Goal: Task Accomplishment & Management: Use online tool/utility

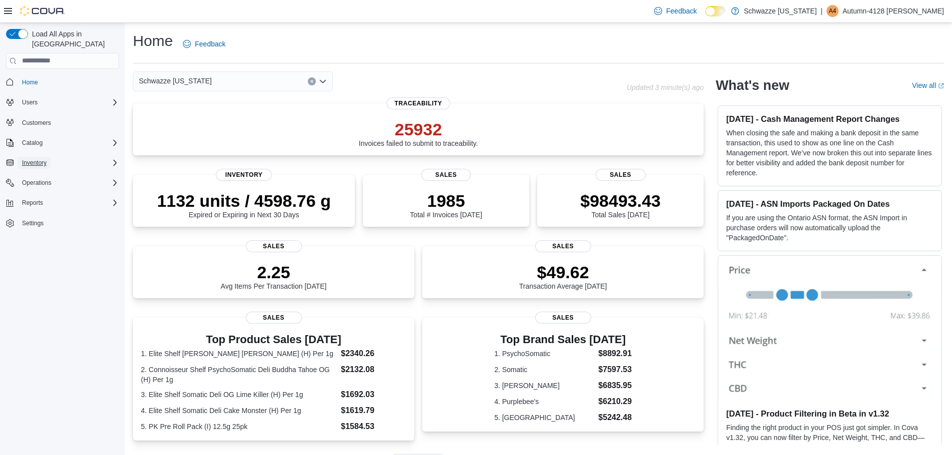
click at [37, 159] on span "Inventory" at bounding box center [34, 163] width 24 height 8
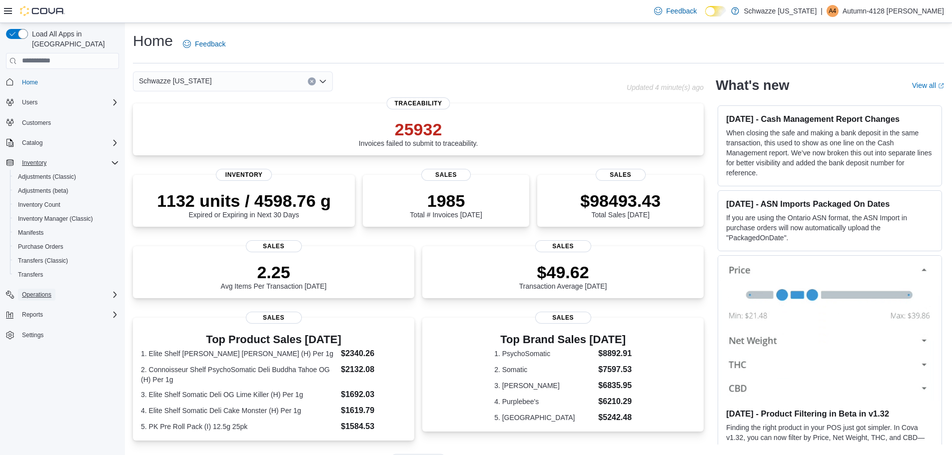
click at [49, 291] on span "Operations" at bounding box center [36, 295] width 29 height 8
click at [51, 305] on span "Cash Management" at bounding box center [43, 309] width 50 height 8
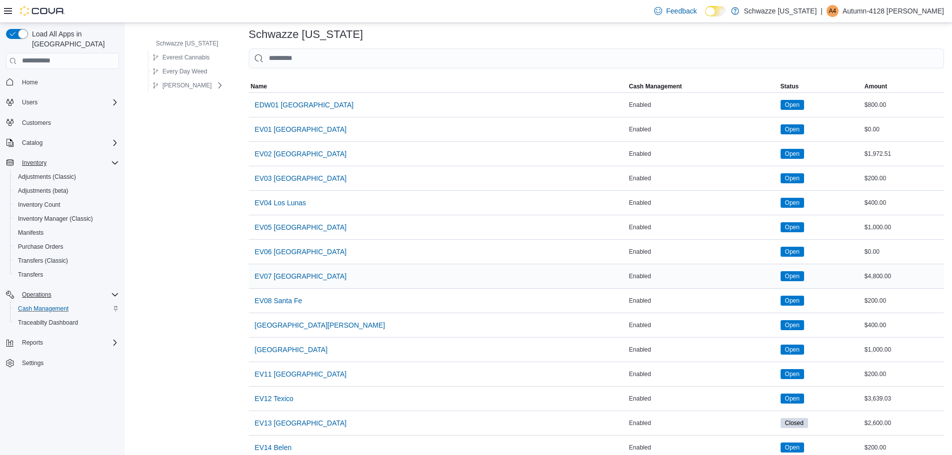
scroll to position [100, 0]
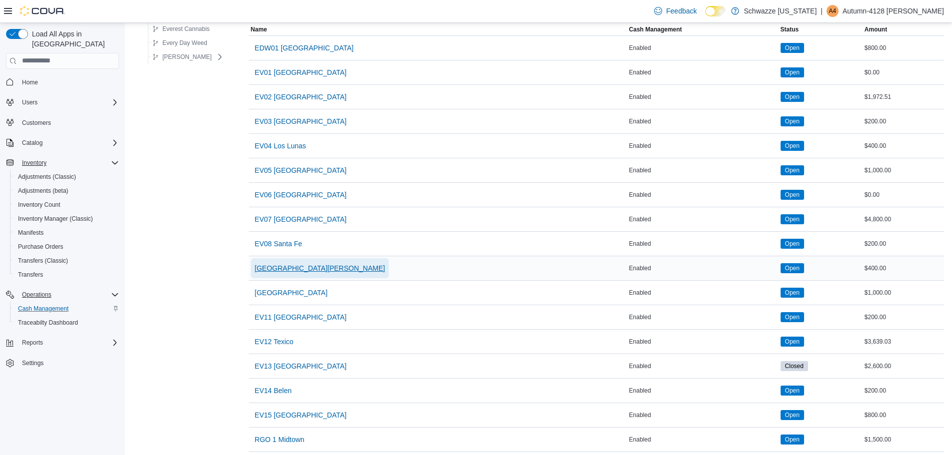
click at [300, 269] on span "EV09 Montano Plaza" at bounding box center [320, 268] width 130 height 10
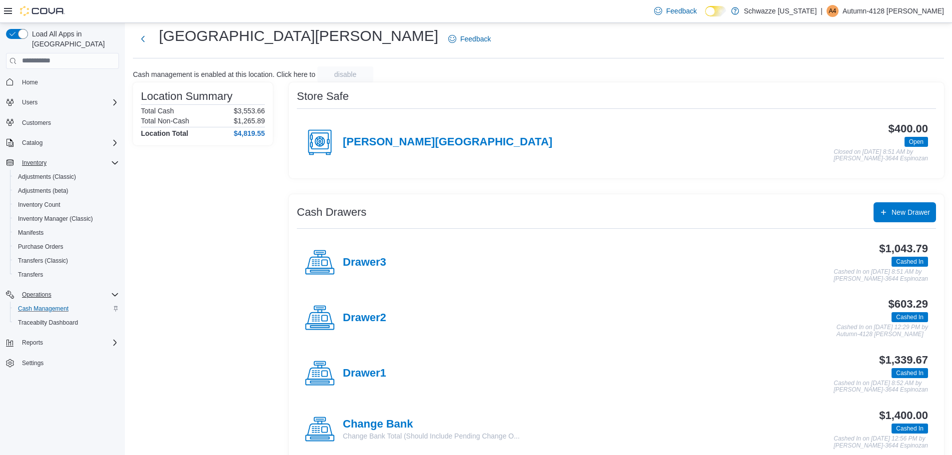
scroll to position [41, 0]
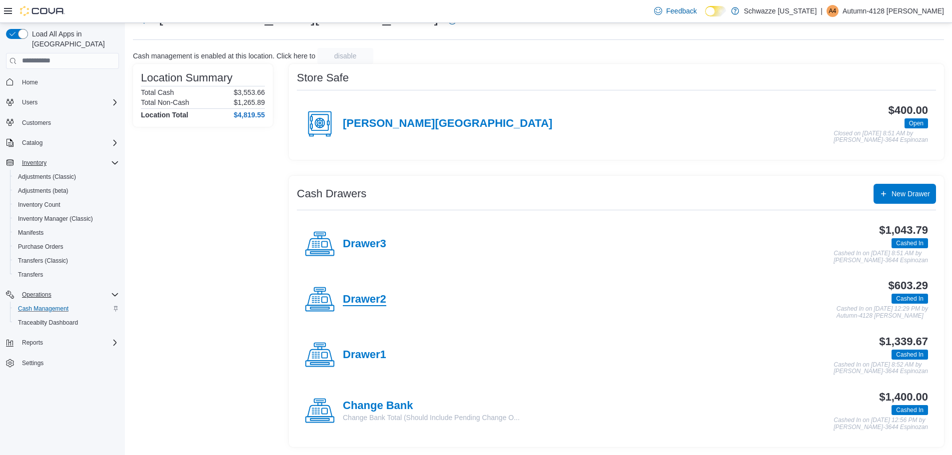
click at [364, 301] on h4 "Drawer2" at bounding box center [364, 299] width 43 height 13
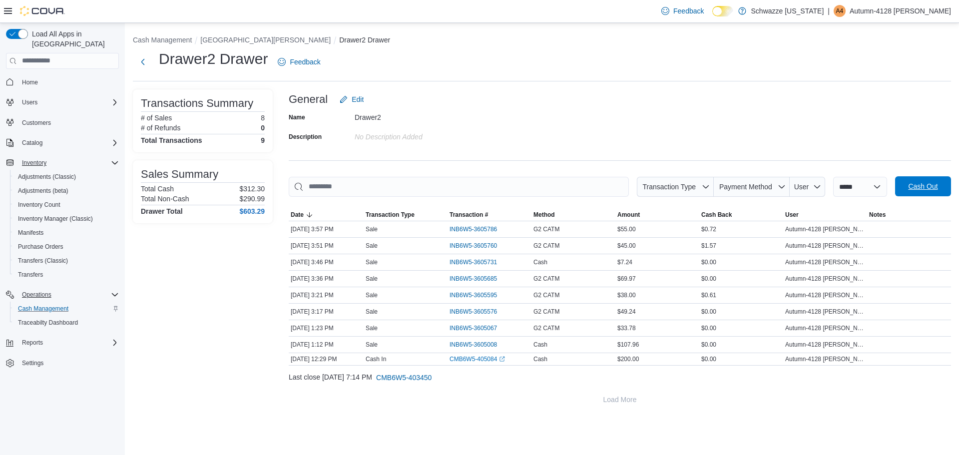
click at [910, 179] on span "Cash Out" at bounding box center [923, 186] width 44 height 20
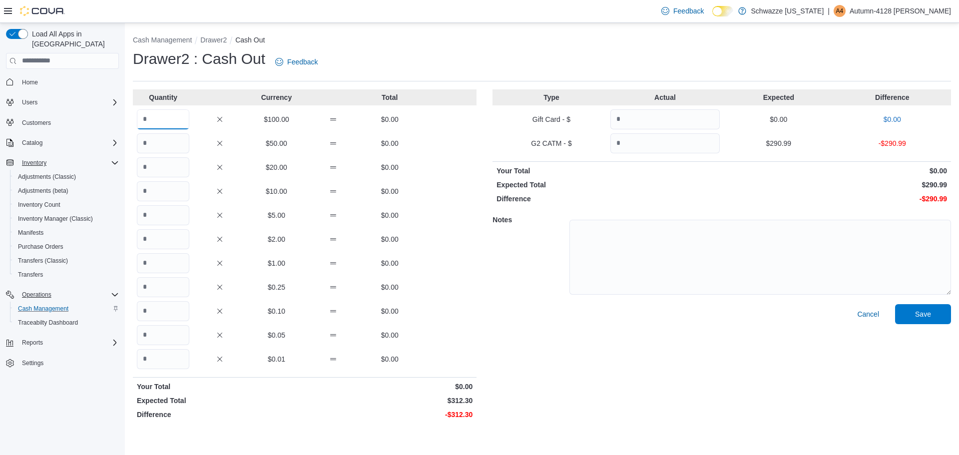
drag, startPoint x: 184, startPoint y: 118, endPoint x: 187, endPoint y: 111, distance: 7.4
click at [184, 118] on input "Quantity" at bounding box center [163, 119] width 52 height 20
type input "*"
click at [169, 145] on input "Quantity" at bounding box center [163, 143] width 52 height 20
click at [162, 135] on input "Quantity" at bounding box center [163, 143] width 52 height 20
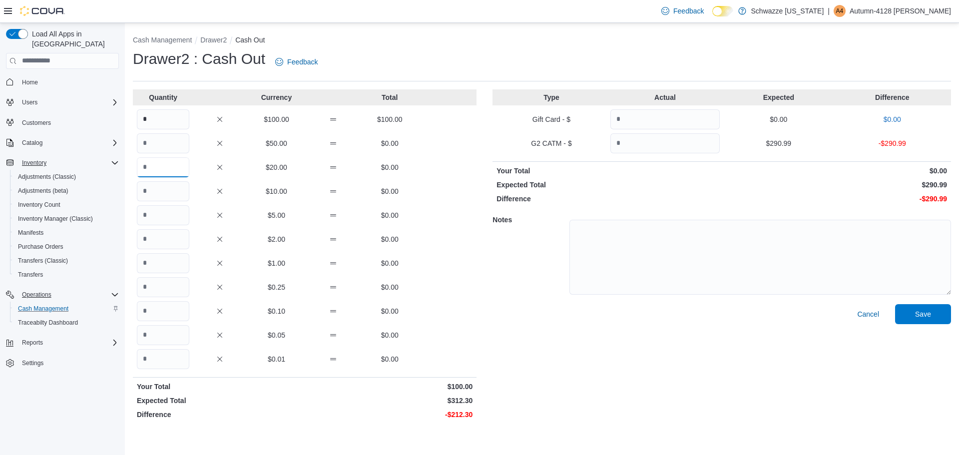
click at [158, 163] on input "Quantity" at bounding box center [163, 167] width 52 height 20
type input "*"
click at [159, 194] on input "Quantity" at bounding box center [163, 191] width 52 height 20
click at [162, 209] on input "Quantity" at bounding box center [163, 215] width 52 height 20
type input "*"
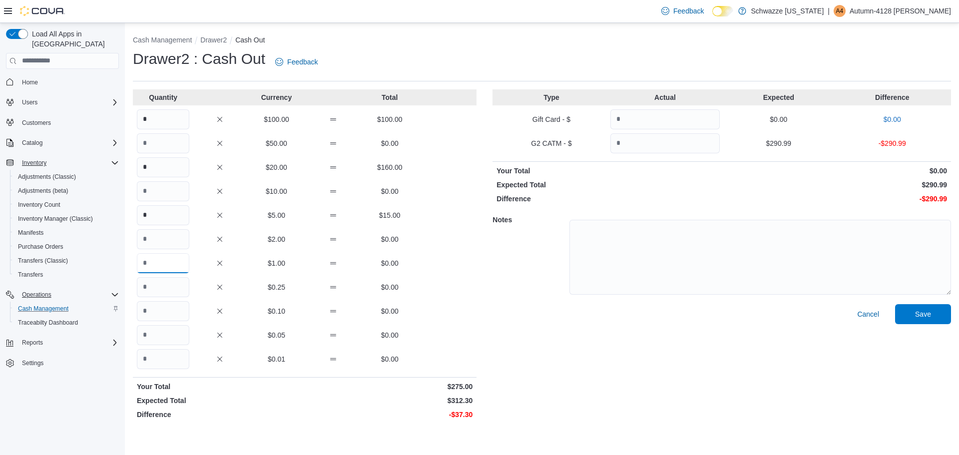
click at [155, 260] on input "Quantity" at bounding box center [163, 263] width 52 height 20
type input "**"
click at [156, 294] on input "Quantity" at bounding box center [163, 287] width 52 height 20
type input "**"
click at [154, 314] on input "Quantity" at bounding box center [163, 311] width 52 height 20
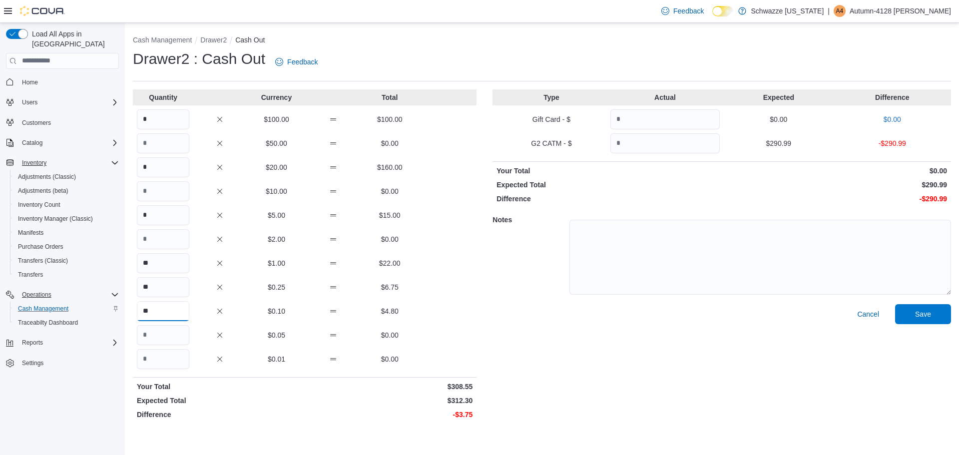
type input "**"
drag, startPoint x: 153, startPoint y: 335, endPoint x: 154, endPoint y: 329, distance: 6.1
click at [153, 333] on input "Quantity" at bounding box center [163, 335] width 52 height 20
type input "**"
click at [155, 359] on input "Quantity" at bounding box center [163, 359] width 52 height 20
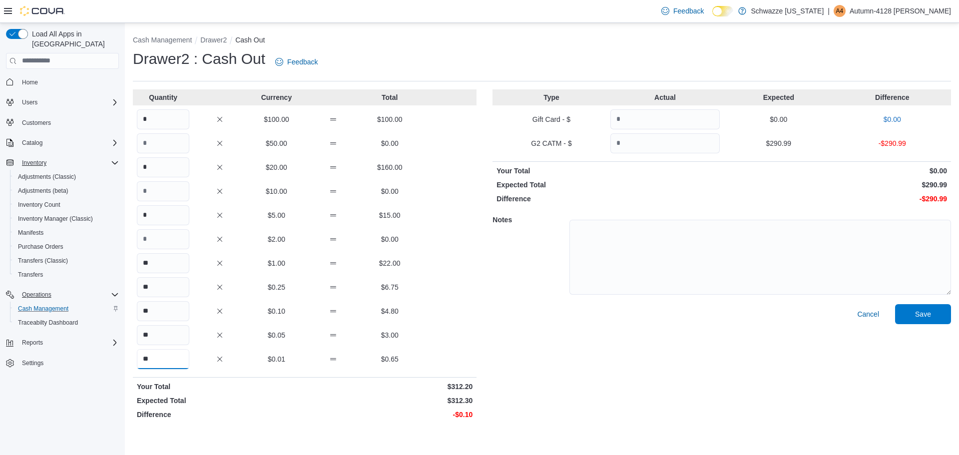
drag, startPoint x: 171, startPoint y: 356, endPoint x: 826, endPoint y: 395, distance: 656.2
click at [169, 428] on div "Cash Management Drawer2 Cash Out Drawer2 : Cash Out Feedback Quantity Currency …" at bounding box center [542, 227] width 834 height 409
type input "**"
click at [640, 142] on input "Quantity" at bounding box center [665, 143] width 109 height 20
type input "******"
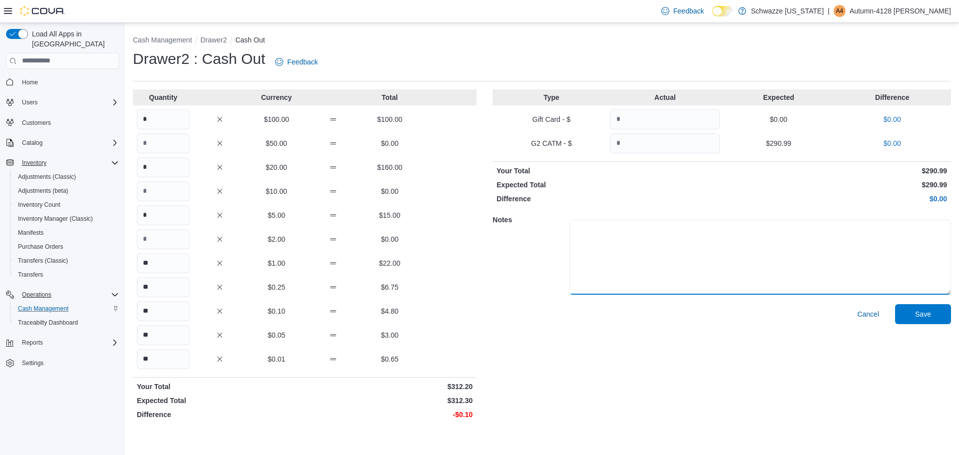
click at [836, 273] on textarea at bounding box center [761, 257] width 382 height 75
click at [939, 313] on span "Save" at bounding box center [923, 314] width 44 height 20
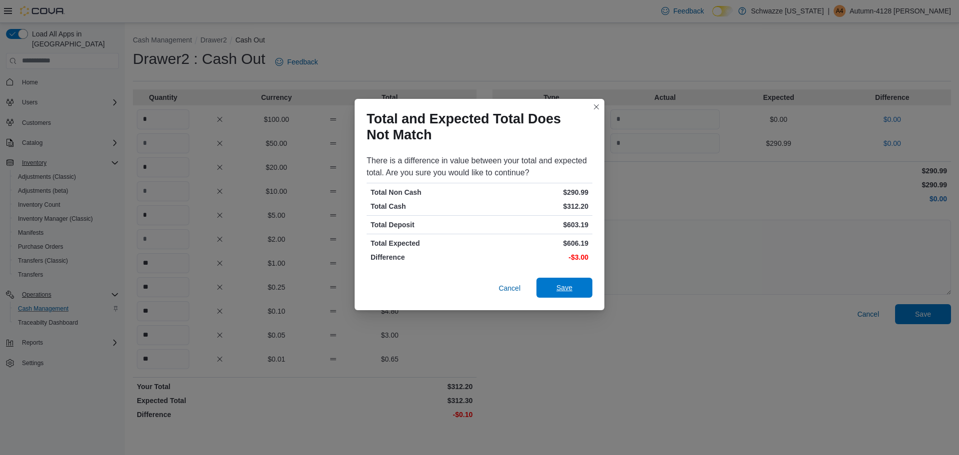
click at [578, 292] on span "Save" at bounding box center [565, 288] width 44 height 20
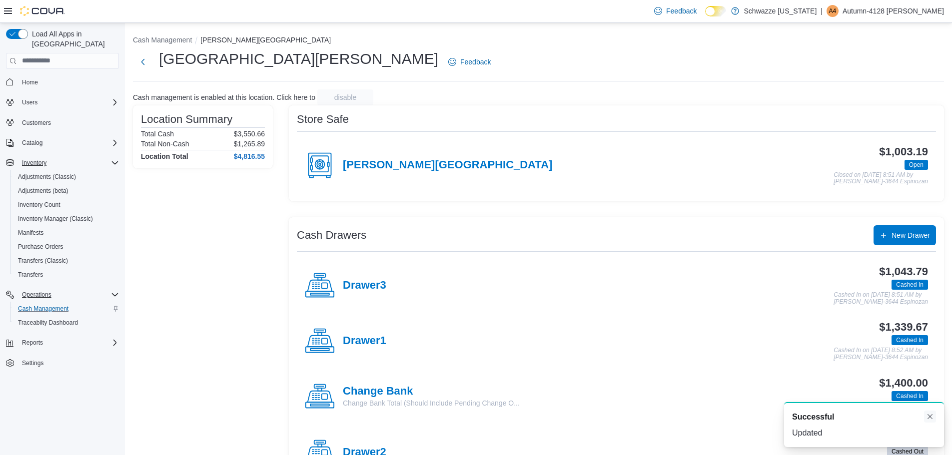
click at [930, 419] on button "Dismiss toast" at bounding box center [930, 417] width 12 height 12
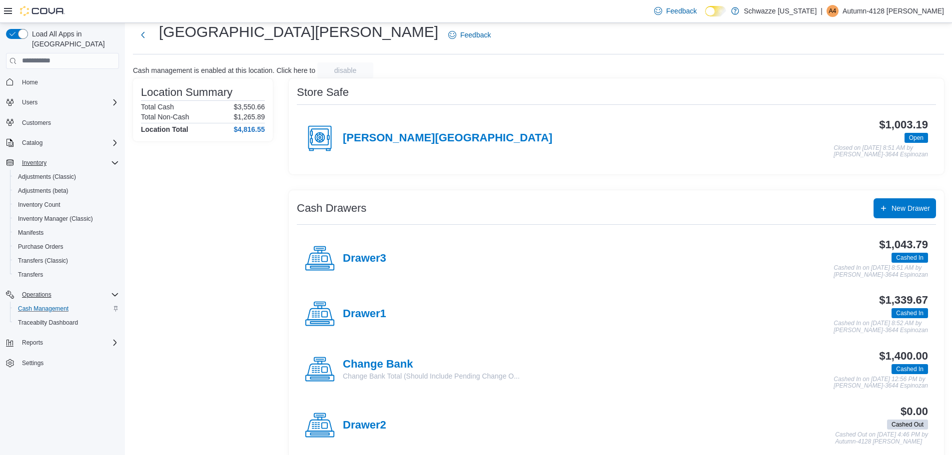
scroll to position [41, 0]
